Goal: Transaction & Acquisition: Book appointment/travel/reservation

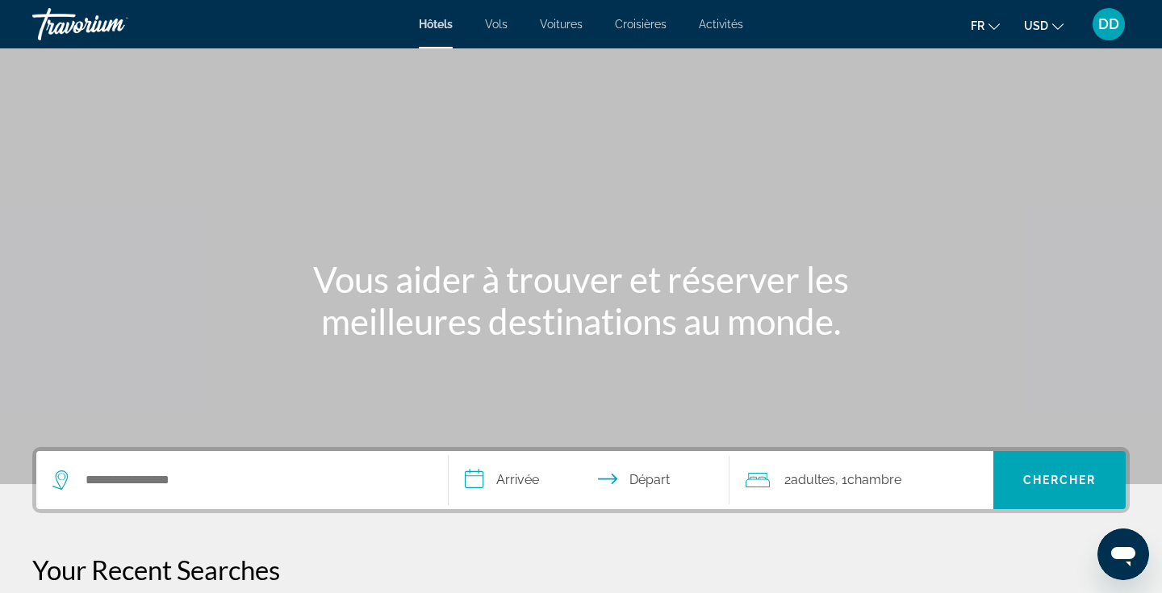
click at [1055, 27] on icon "Change currency" at bounding box center [1057, 26] width 11 height 11
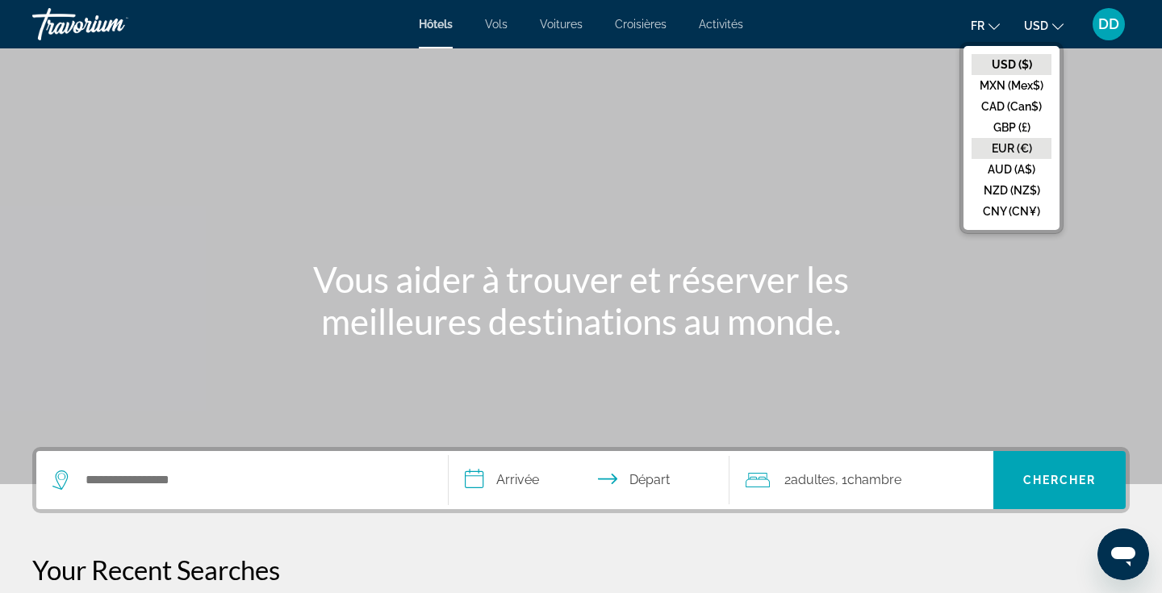
click at [1013, 143] on button "EUR (€)" at bounding box center [1012, 148] width 80 height 21
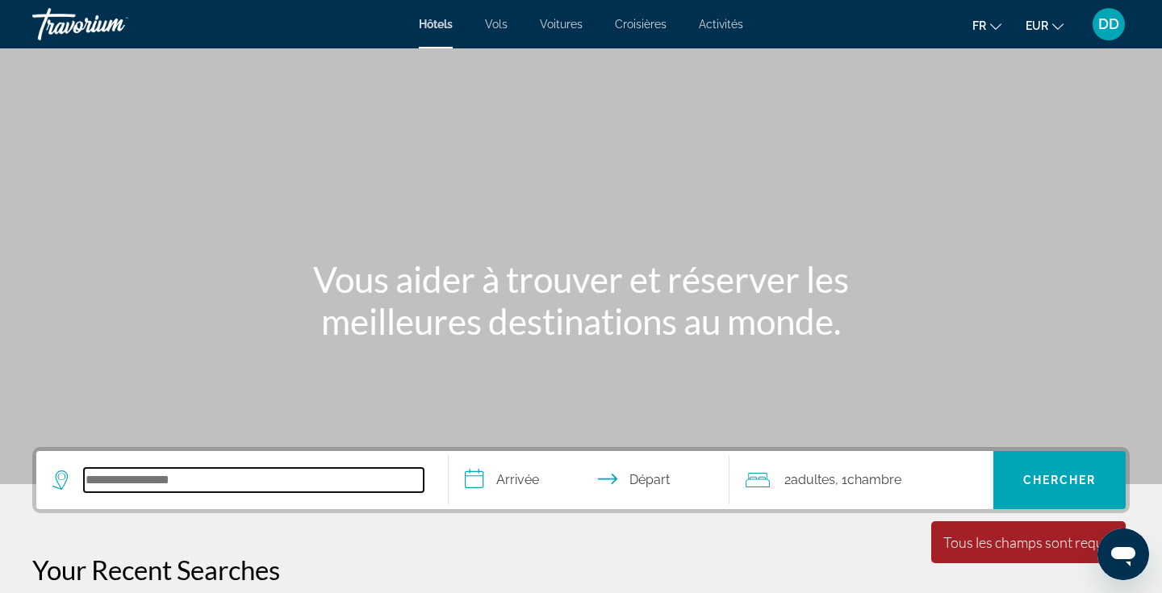
click at [166, 483] on input "Search hotel destination" at bounding box center [254, 480] width 340 height 24
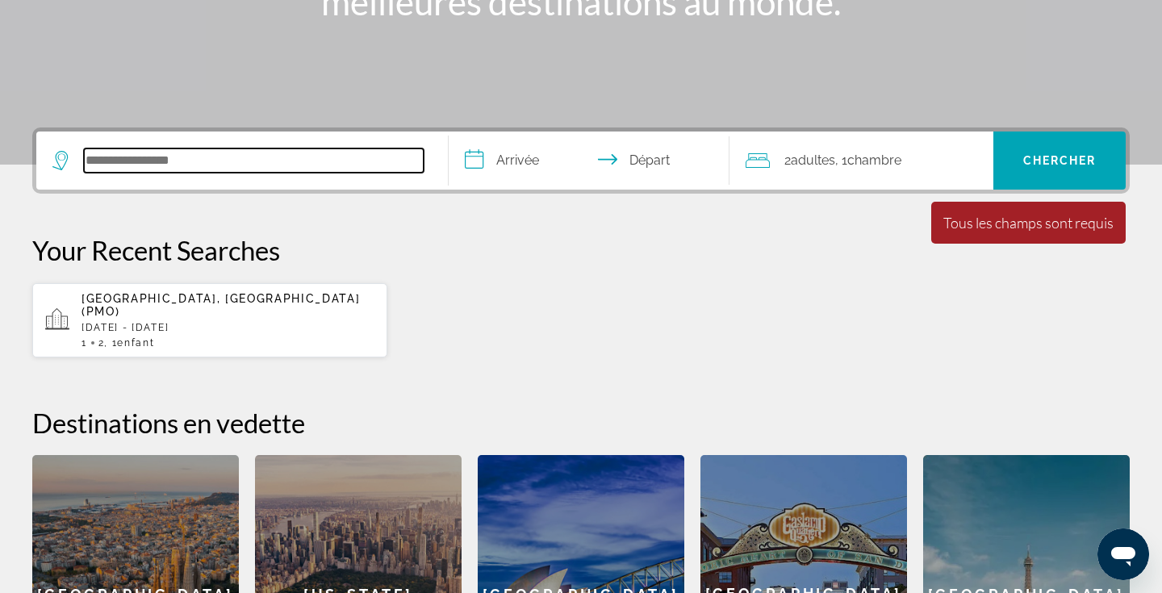
scroll to position [395, 0]
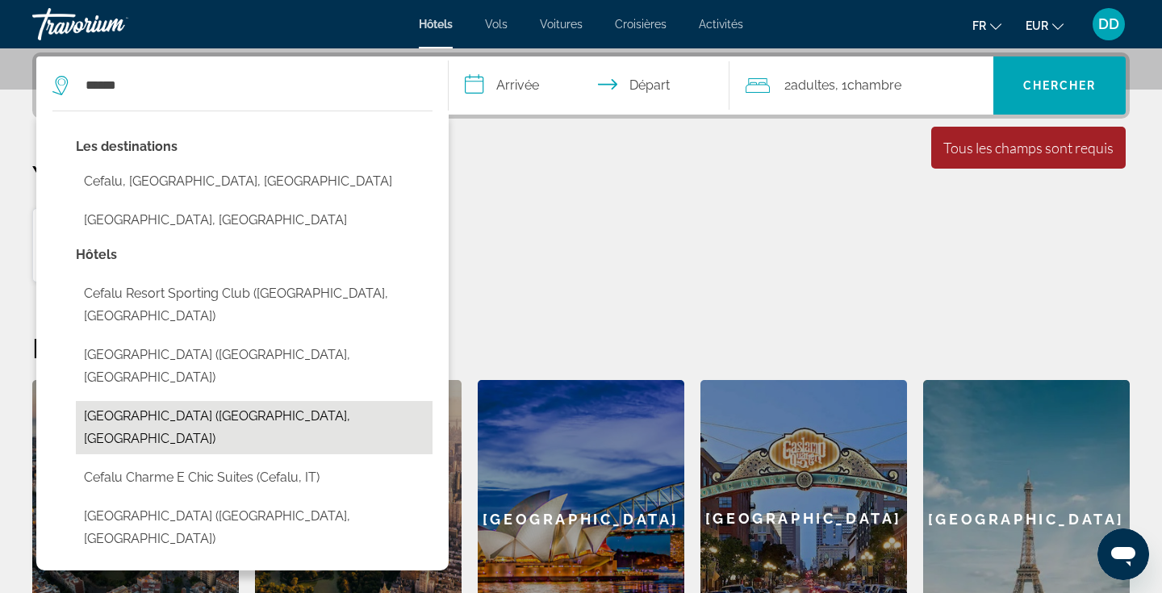
click at [226, 401] on button "[GEOGRAPHIC_DATA] ([GEOGRAPHIC_DATA], [GEOGRAPHIC_DATA])" at bounding box center [254, 427] width 357 height 53
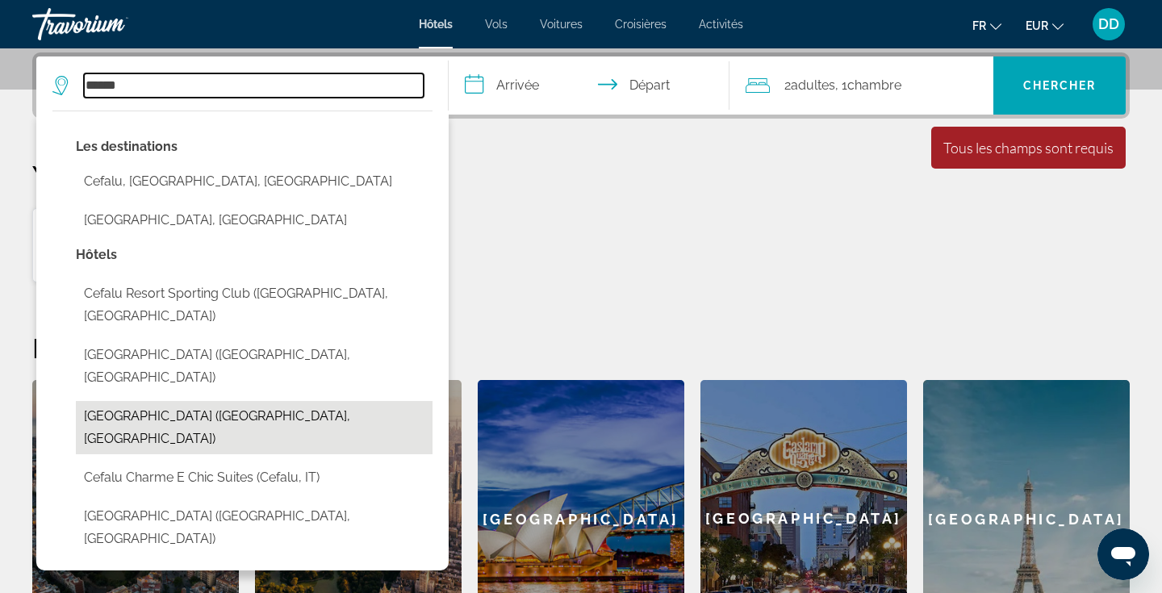
type input "**********"
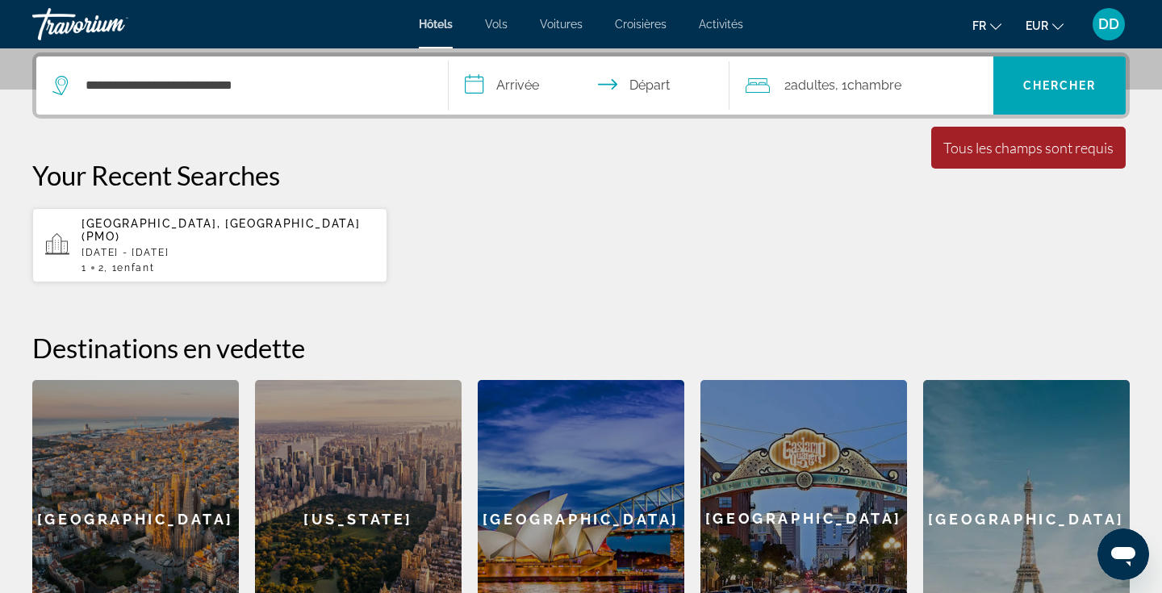
click at [567, 86] on input "**********" at bounding box center [592, 87] width 287 height 63
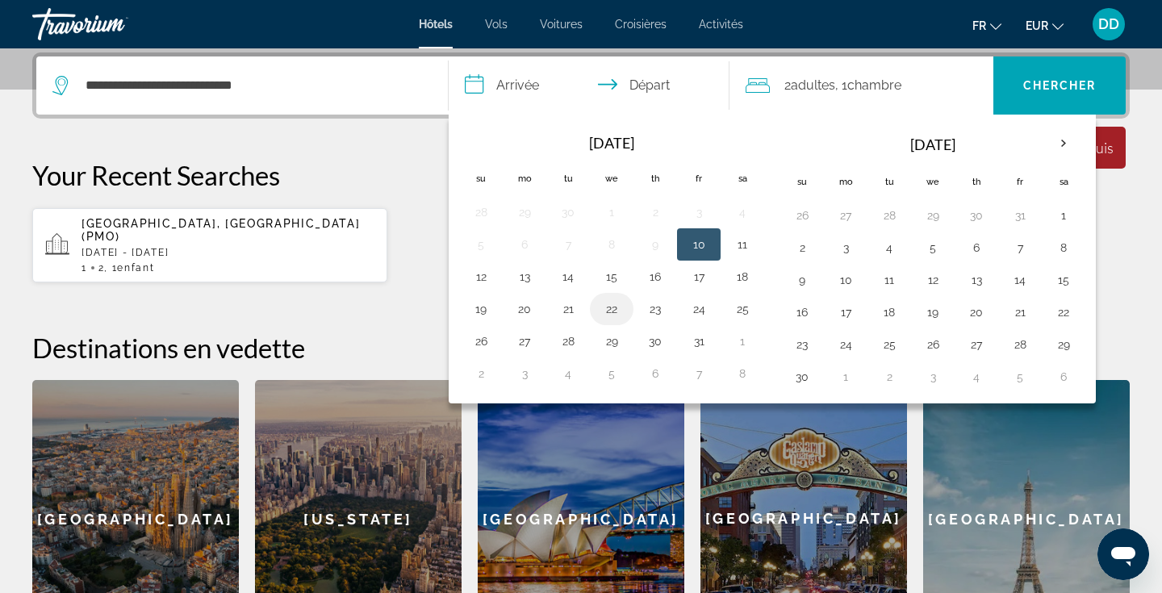
click at [615, 307] on button "22" at bounding box center [612, 309] width 26 height 23
click at [695, 308] on button "24" at bounding box center [699, 309] width 26 height 23
type input "**********"
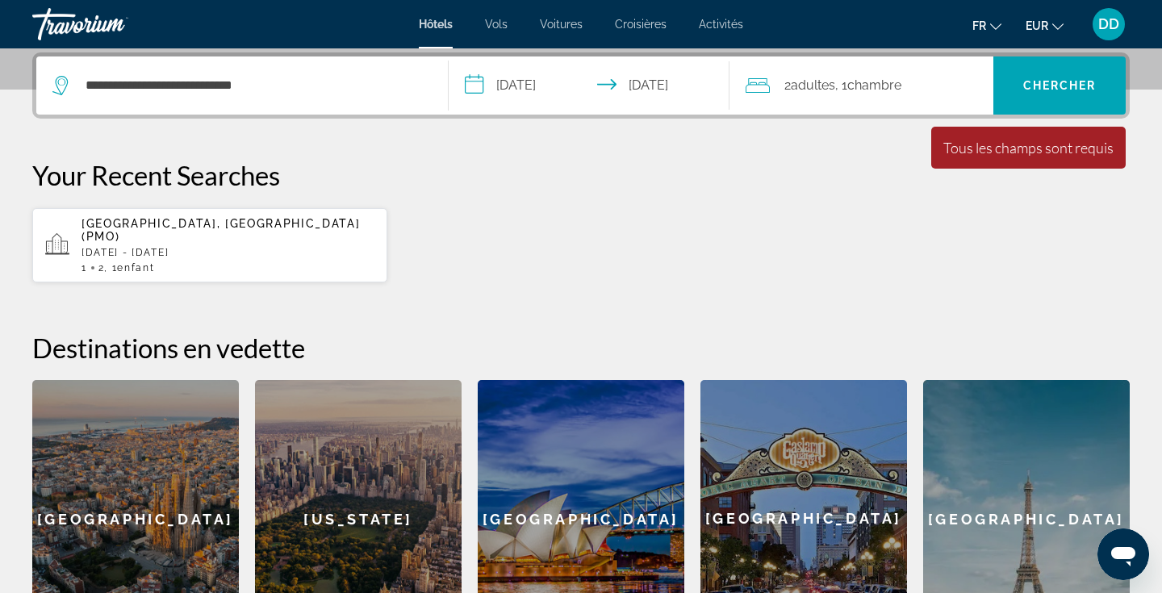
click at [835, 85] on span "Adultes" at bounding box center [813, 84] width 44 height 15
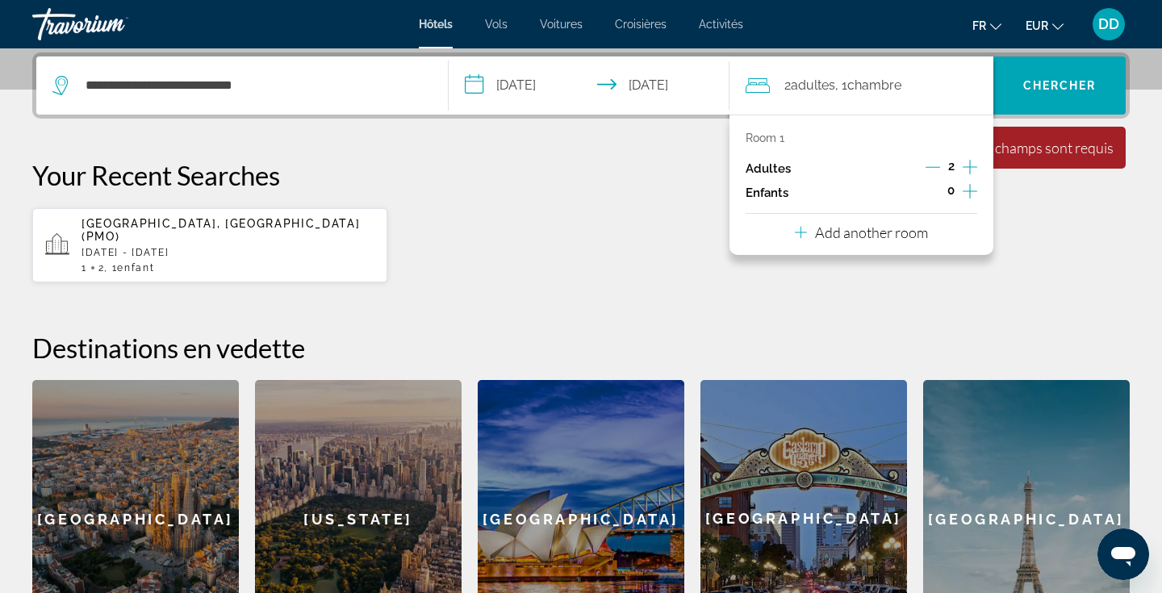
click at [968, 194] on icon "Increment children" at bounding box center [970, 191] width 15 height 19
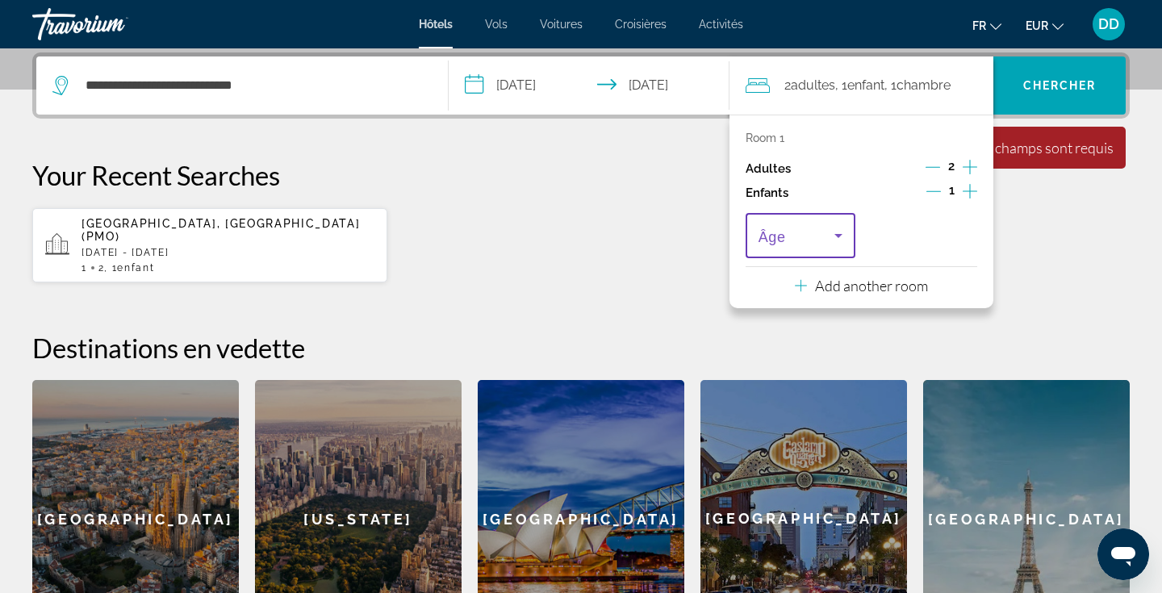
click at [841, 238] on icon "Travelers: 2 adults, 1 child" at bounding box center [838, 236] width 8 height 4
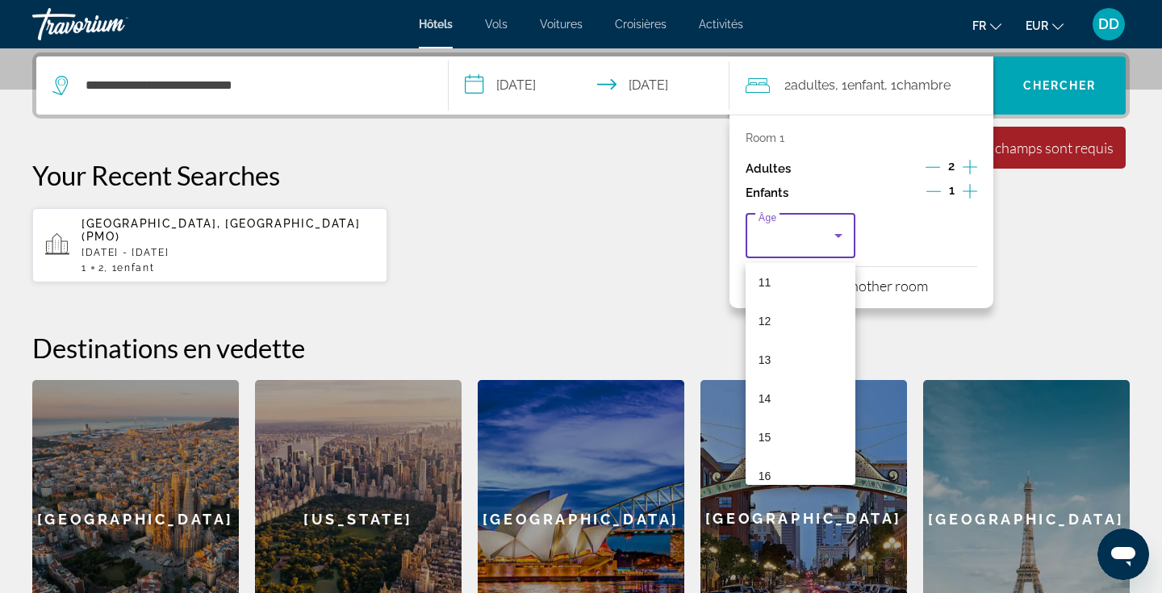
scroll to position [440, 0]
click at [788, 395] on mat-option "14" at bounding box center [801, 391] width 110 height 39
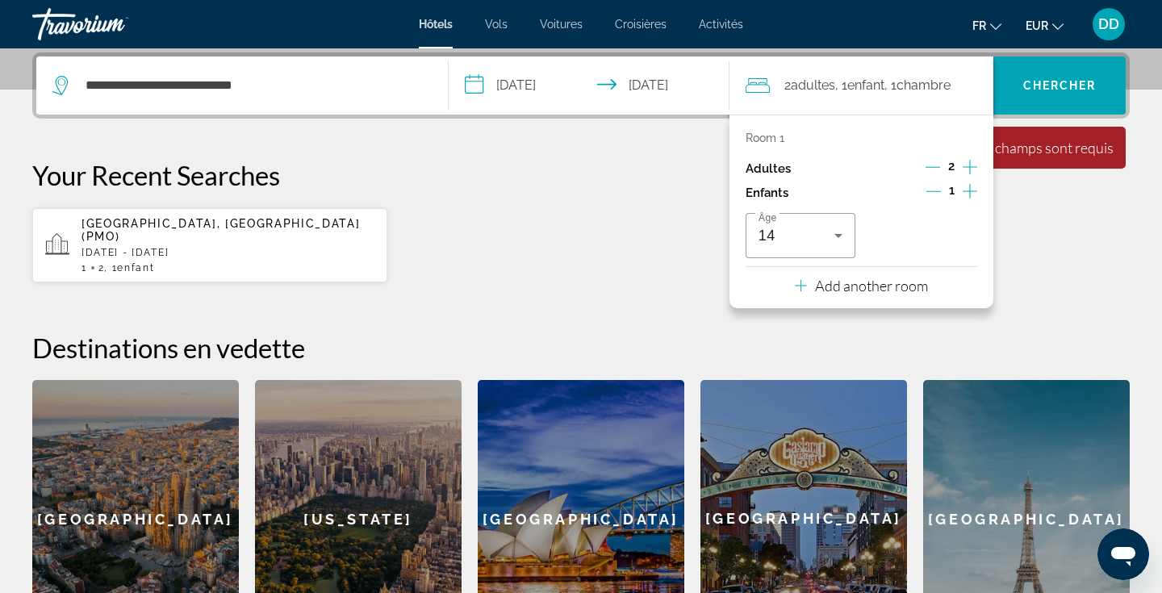
click at [1050, 257] on div "[GEOGRAPHIC_DATA], [GEOGRAPHIC_DATA] (PMO) [DATE] - [DATE] 1 2 , 1 Enfant Enfan…" at bounding box center [580, 245] width 1097 height 76
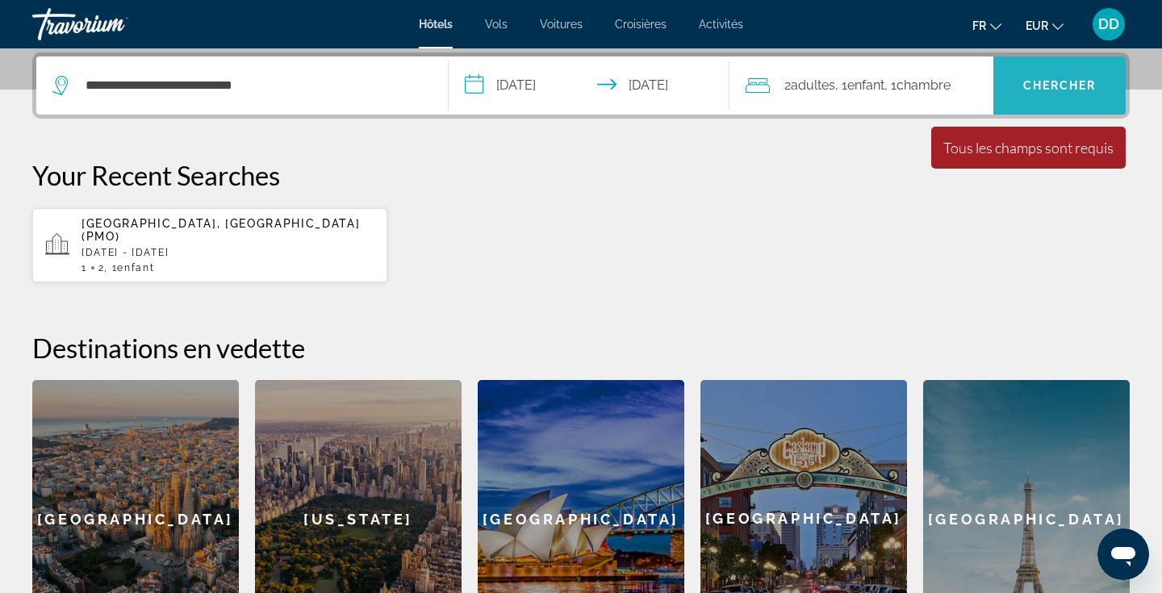
click at [1048, 90] on span "Chercher" at bounding box center [1059, 85] width 73 height 13
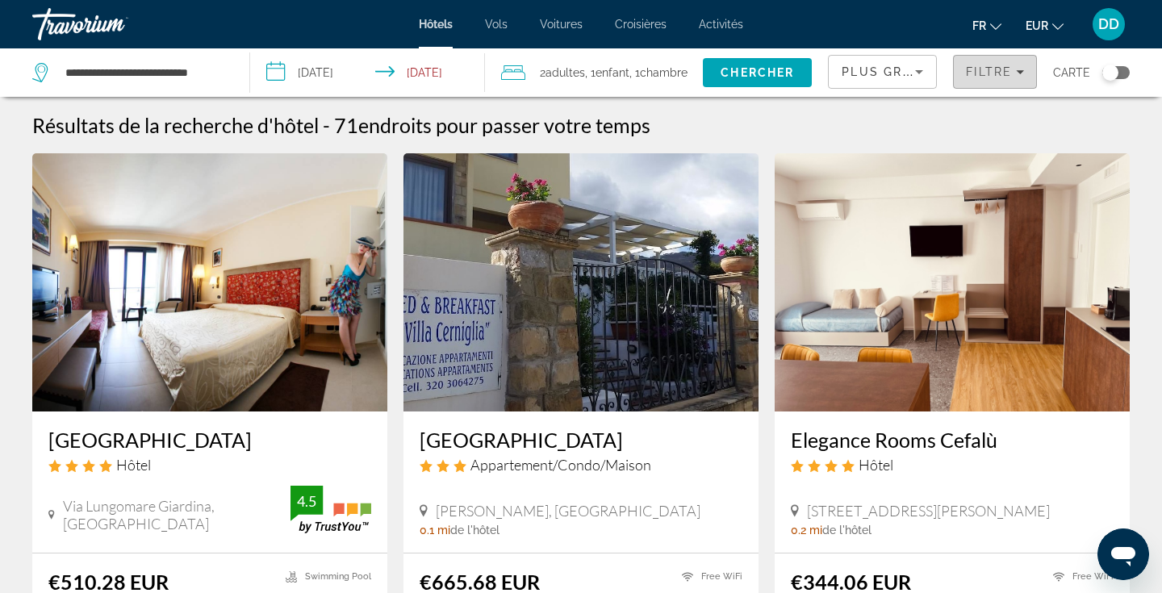
click at [1025, 69] on span "Filters" at bounding box center [995, 71] width 82 height 39
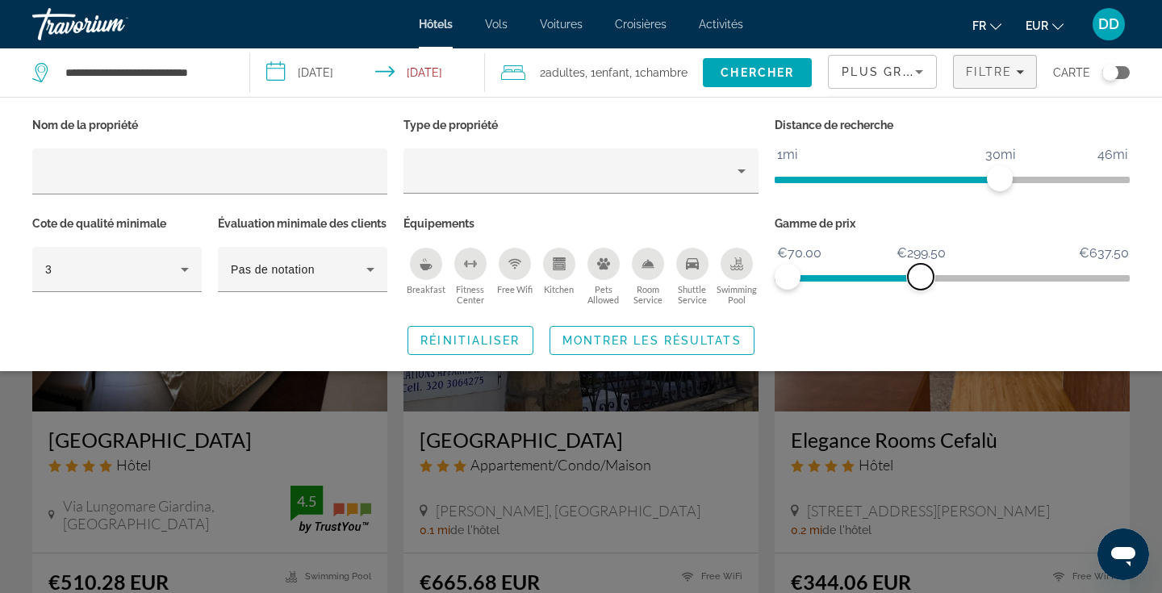
drag, startPoint x: 1118, startPoint y: 278, endPoint x: 921, endPoint y: 307, distance: 199.1
click at [921, 307] on div "Gamme de prix €70.00 €637.50 €70.00 €299.50" at bounding box center [952, 261] width 371 height 98
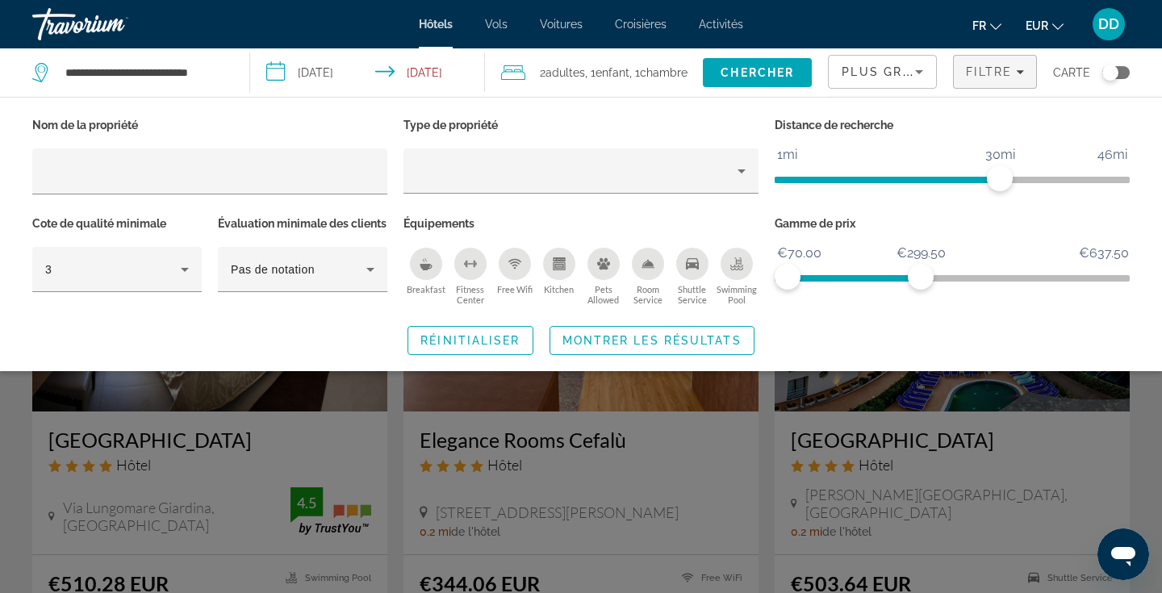
click at [919, 74] on icon "Sort by" at bounding box center [918, 71] width 19 height 19
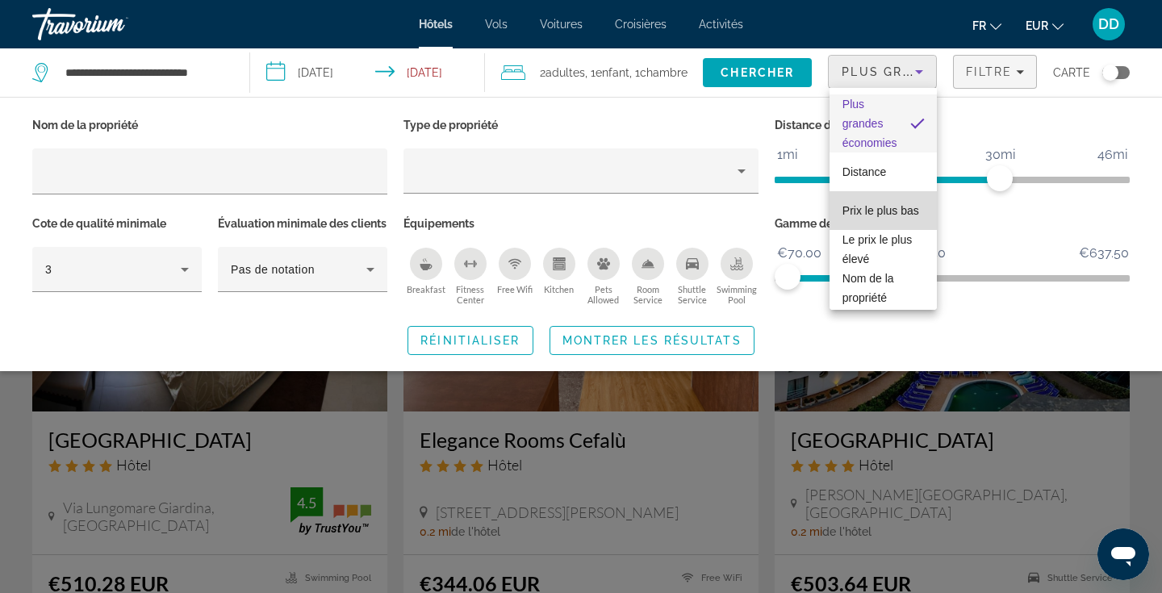
click at [901, 215] on span "Prix le plus bas" at bounding box center [880, 210] width 77 height 13
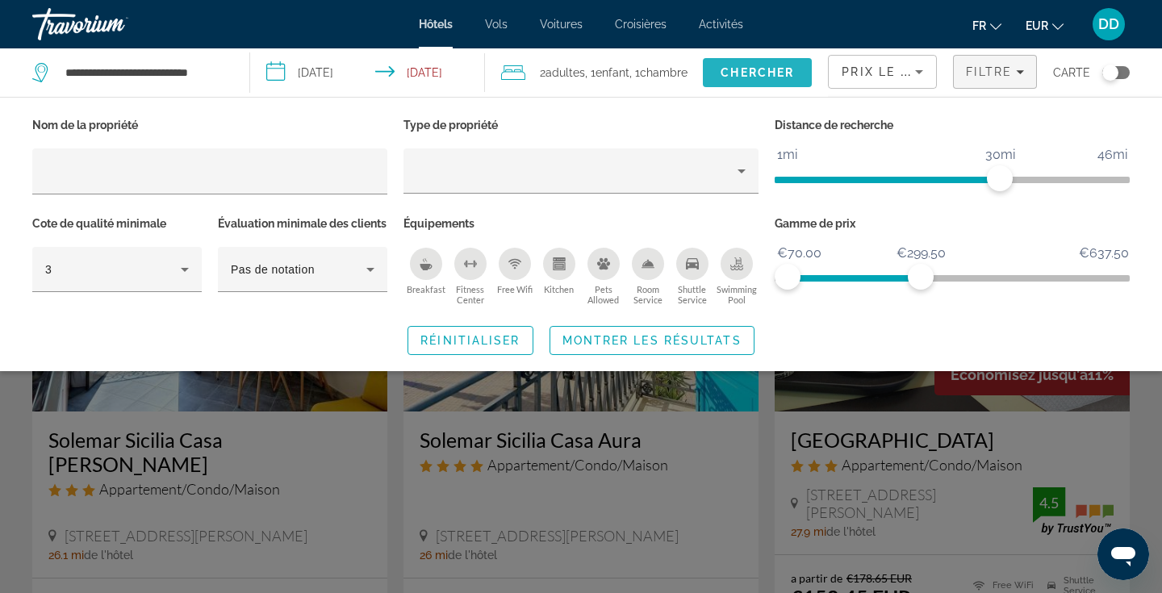
click at [778, 67] on span "Chercher" at bounding box center [757, 72] width 73 height 13
click at [696, 347] on span "Montrer les résultats" at bounding box center [651, 340] width 179 height 13
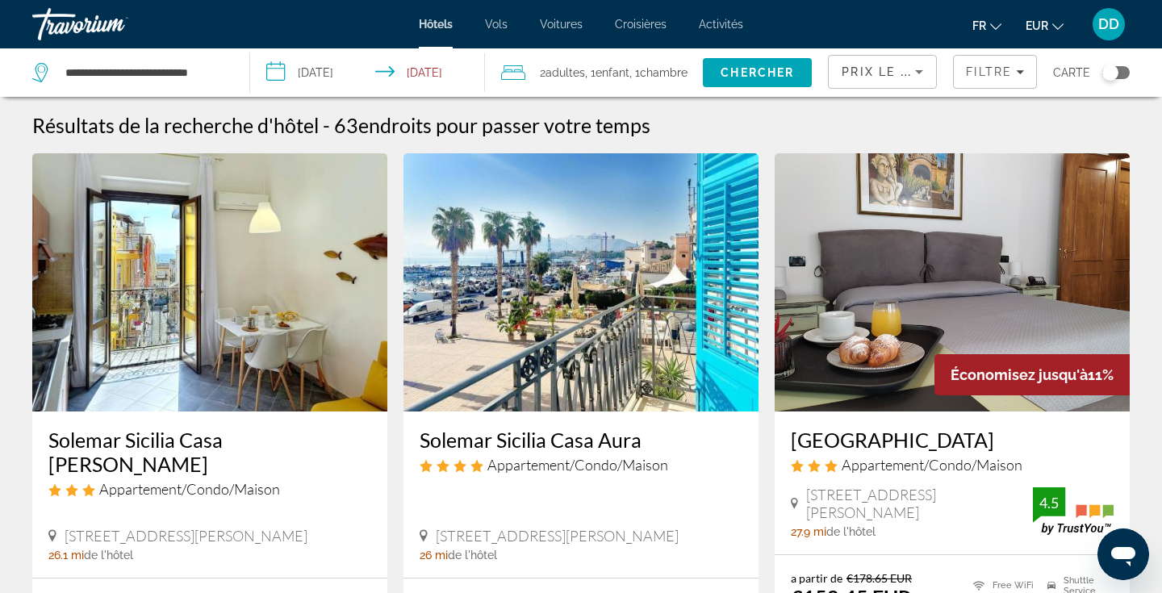
click at [1109, 23] on span "DD" at bounding box center [1108, 24] width 21 height 16
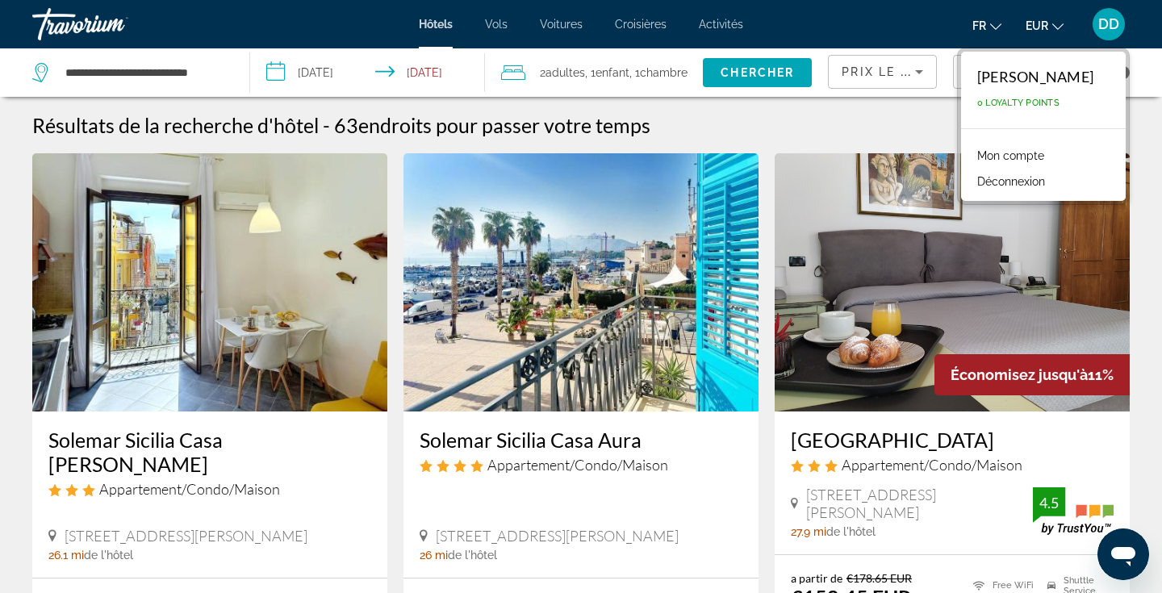
click at [1037, 181] on button "Déconnexion" at bounding box center [1011, 181] width 84 height 21
